Goal: Find specific page/section

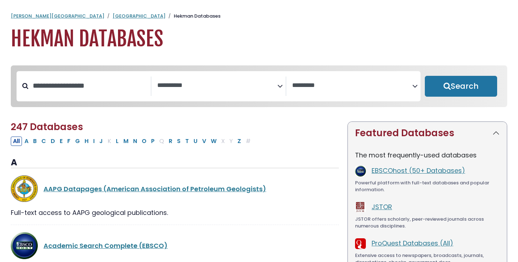
select select "Database Subject Filter"
select select "Database Vendors Filter"
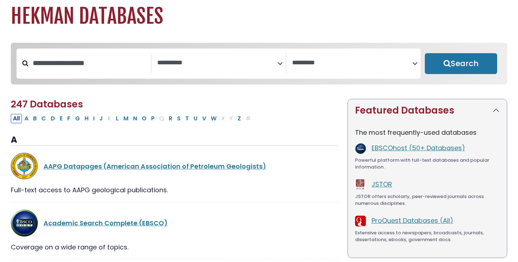
scroll to position [22, 0]
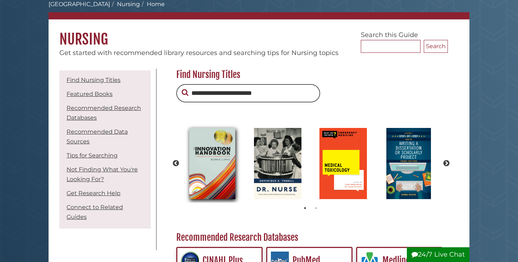
scroll to position [41, 0]
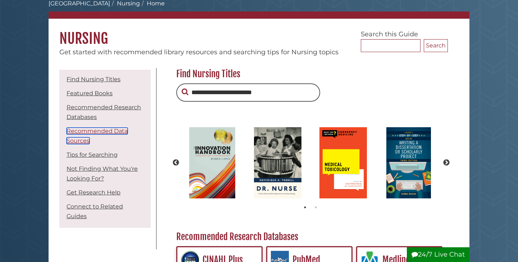
click at [91, 130] on link "Recommended Data Sources" at bounding box center [97, 136] width 61 height 17
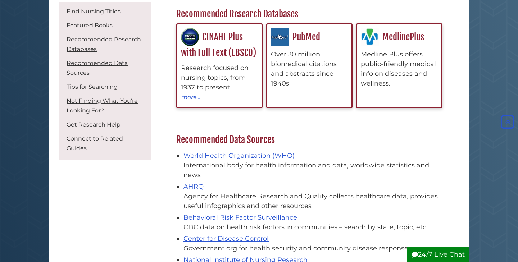
scroll to position [135, 0]
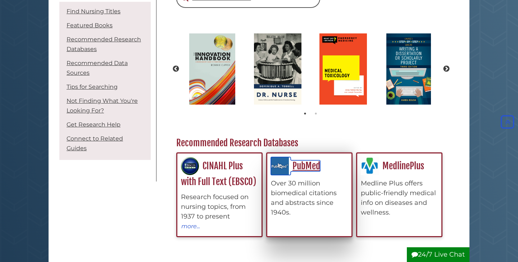
click at [305, 168] on link "PubMed" at bounding box center [295, 166] width 49 height 11
